Goal: Information Seeking & Learning: Learn about a topic

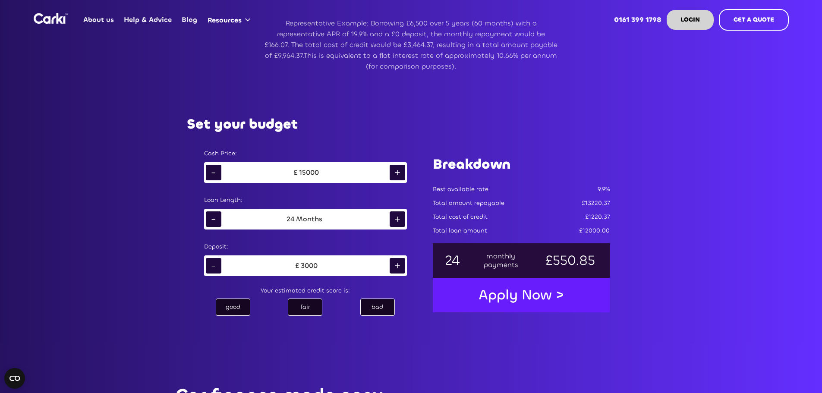
scroll to position [475, 0]
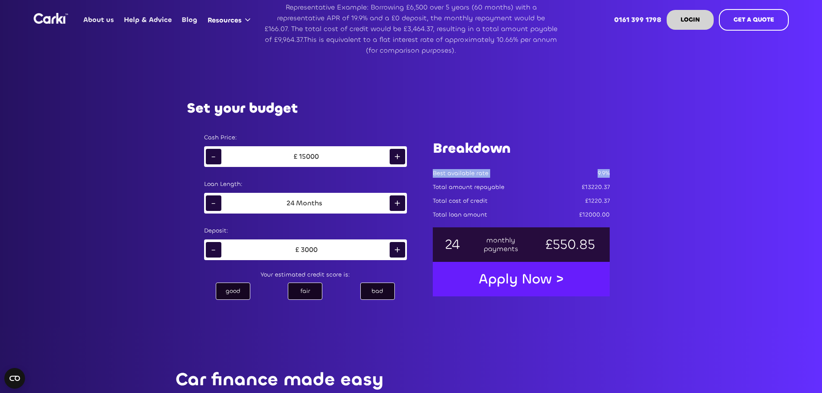
drag, startPoint x: 429, startPoint y: 173, endPoint x: 622, endPoint y: 178, distance: 192.5
click at [622, 178] on div "Set your budget Cash Price: - £ 15000 + Loan Length: - 24 Months + Deposit: - £…" at bounding box center [411, 201] width 483 height 253
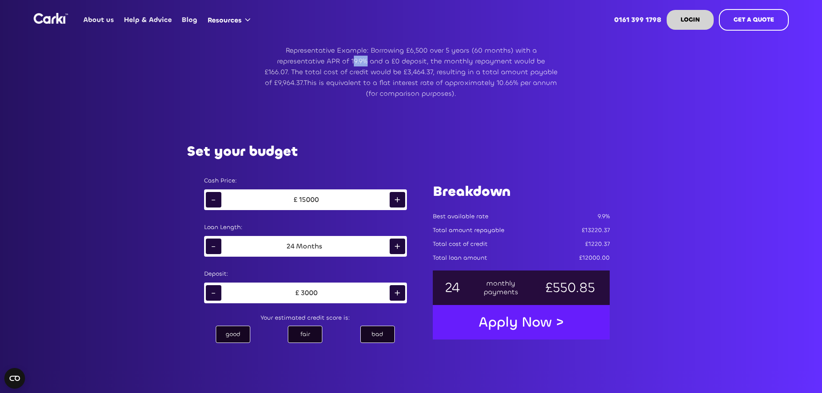
drag, startPoint x: 354, startPoint y: 59, endPoint x: 366, endPoint y: 61, distance: 12.7
click at [366, 61] on p "Representative Example: Borrowing £6,500 over 5 years (60 months) with a repres…" at bounding box center [410, 72] width 293 height 54
click at [424, 110] on div "Representative Example: Borrowing £6,500 over 5 years (60 months) with a repres…" at bounding box center [411, 72] width 604 height 92
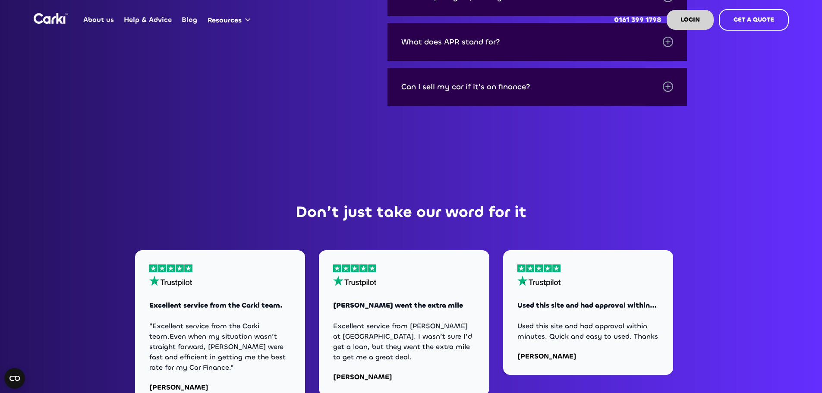
scroll to position [3063, 0]
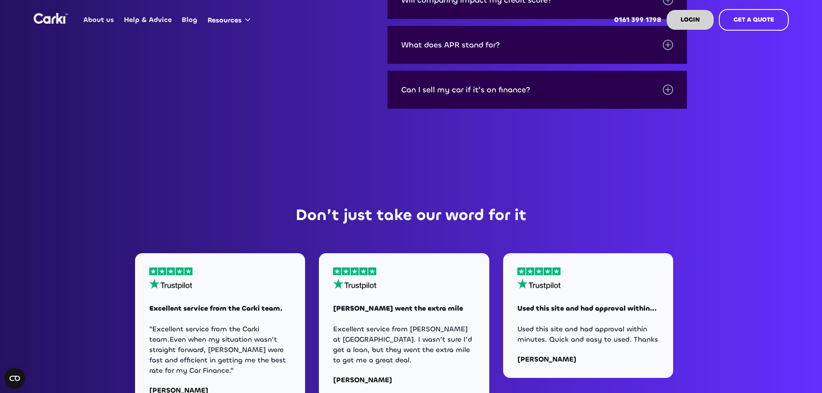
click at [662, 79] on div "Can I sell my car if it's on finance?" at bounding box center [537, 90] width 300 height 38
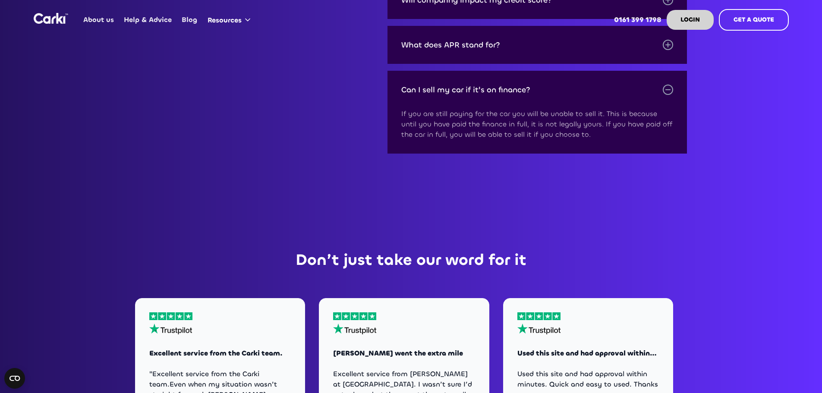
click at [662, 79] on div "Can I sell my car if it's on finance?" at bounding box center [537, 90] width 300 height 38
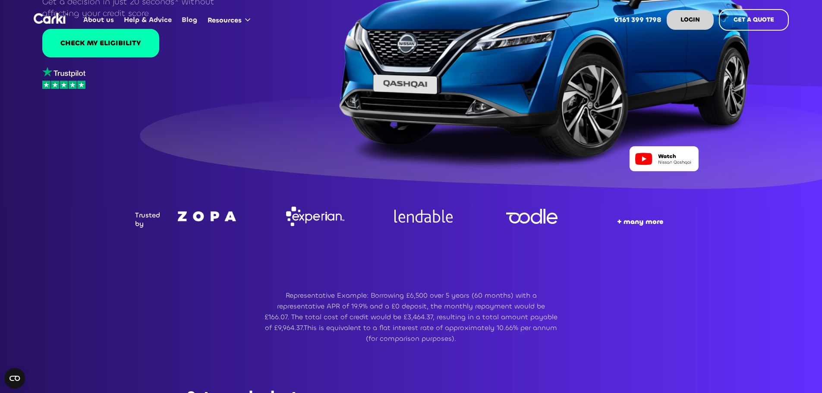
scroll to position [0, 0]
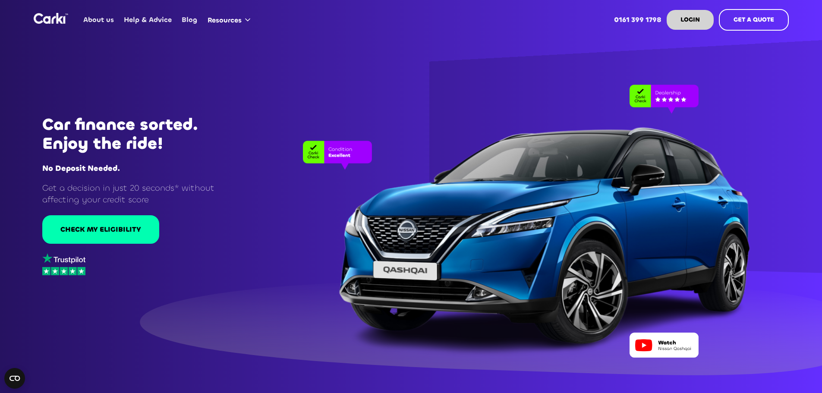
click at [110, 22] on link "About us" at bounding box center [99, 20] width 41 height 34
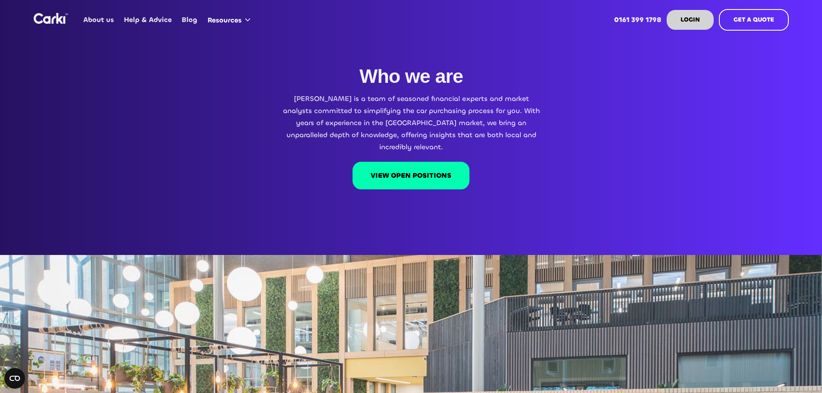
scroll to position [43, 0]
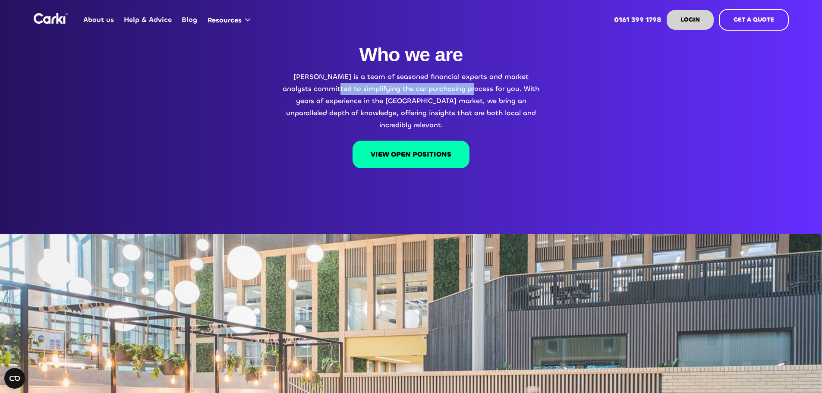
drag, startPoint x: 358, startPoint y: 86, endPoint x: 471, endPoint y: 85, distance: 113.5
click at [471, 85] on p "Carki is a team of seasoned financial experts and market analysts committed to …" at bounding box center [411, 101] width 259 height 60
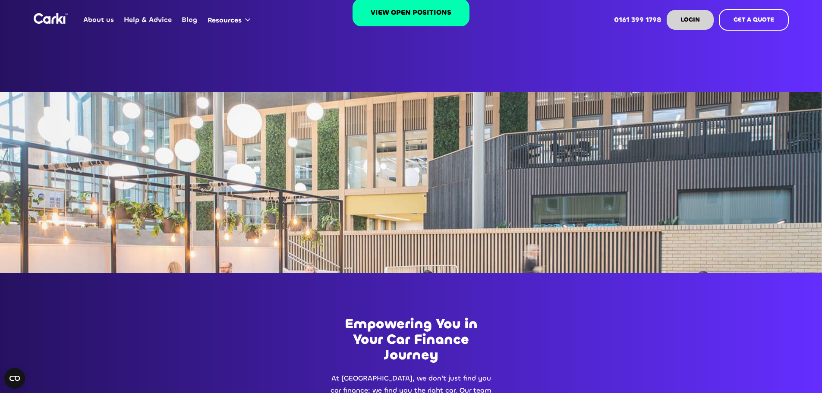
scroll to position [0, 0]
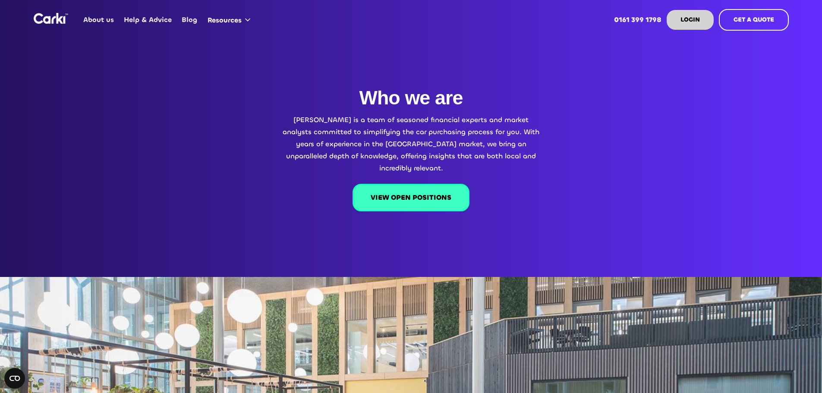
click at [393, 184] on link "VIEW OPEN POSITIONS" at bounding box center [411, 198] width 117 height 28
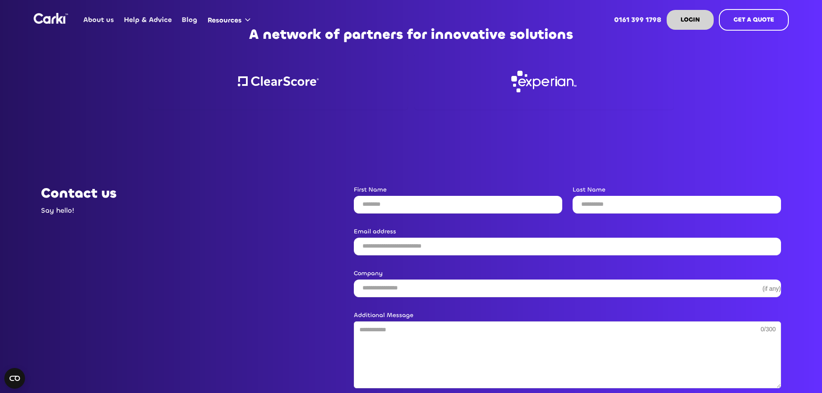
scroll to position [1145, 0]
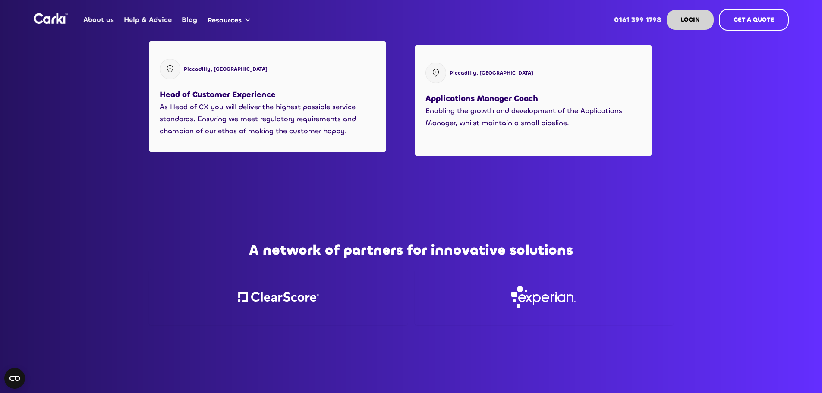
click at [318, 130] on div "Piccadilly, Manchester Head of Customer Experience As Head of CX you will deliv…" at bounding box center [267, 96] width 237 height 111
